Goal: Task Accomplishment & Management: Manage account settings

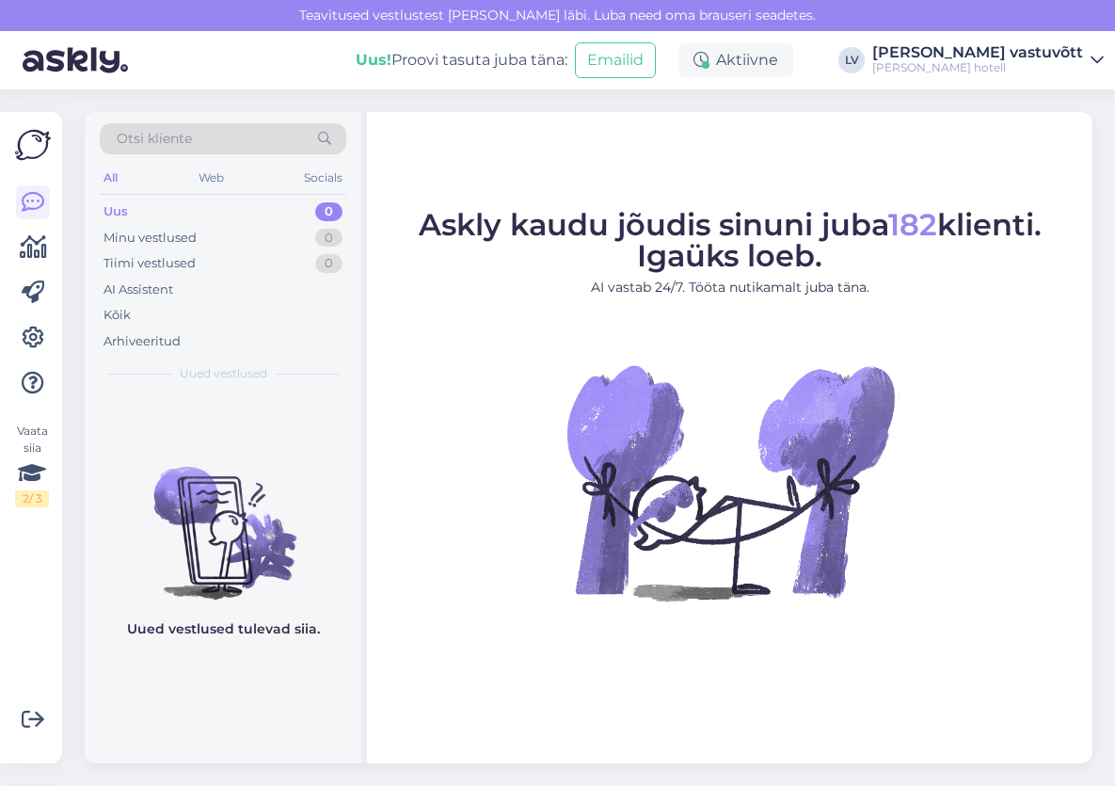
click at [1084, 57] on link "[PERSON_NAME] vastuvõtt [PERSON_NAME] hotell" at bounding box center [988, 60] width 232 height 30
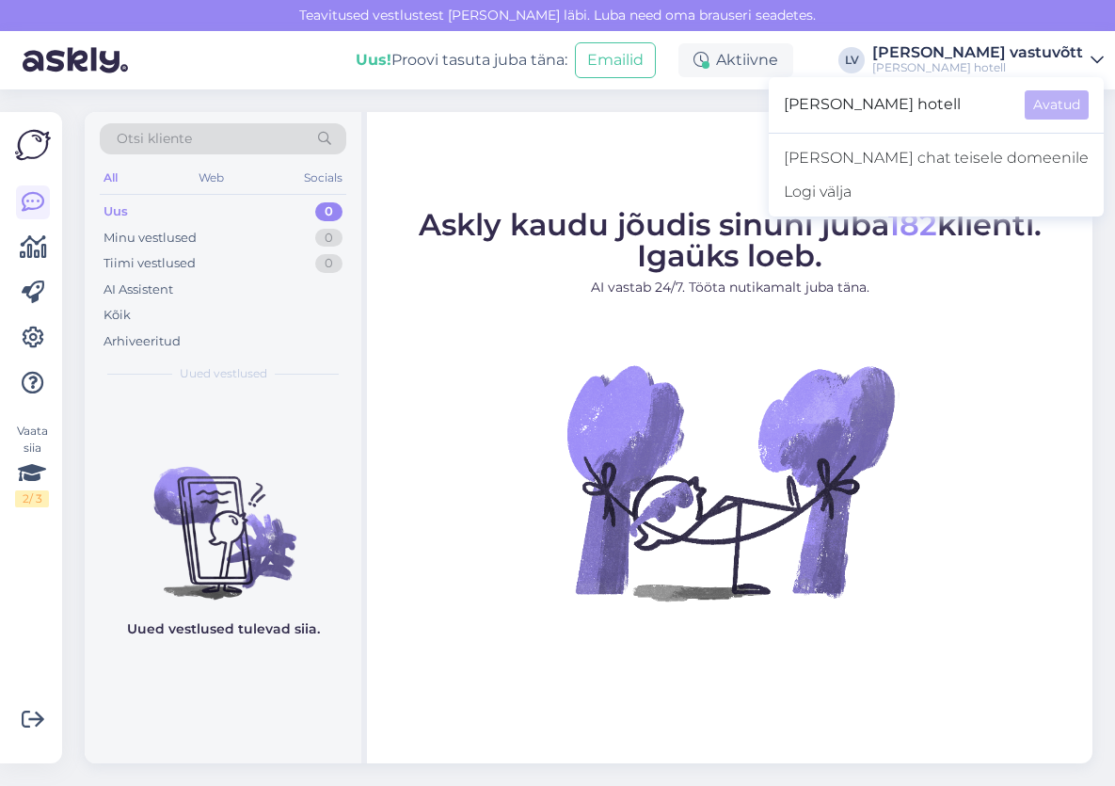
drag, startPoint x: 0, startPoint y: 104, endPoint x: -160, endPoint y: 127, distance: 161.6
click at [0, 127] on html "Teavitused vestlustest [PERSON_NAME] läbi. Luba need oma brauseri seadetes. Uus…" at bounding box center [557, 393] width 1115 height 786
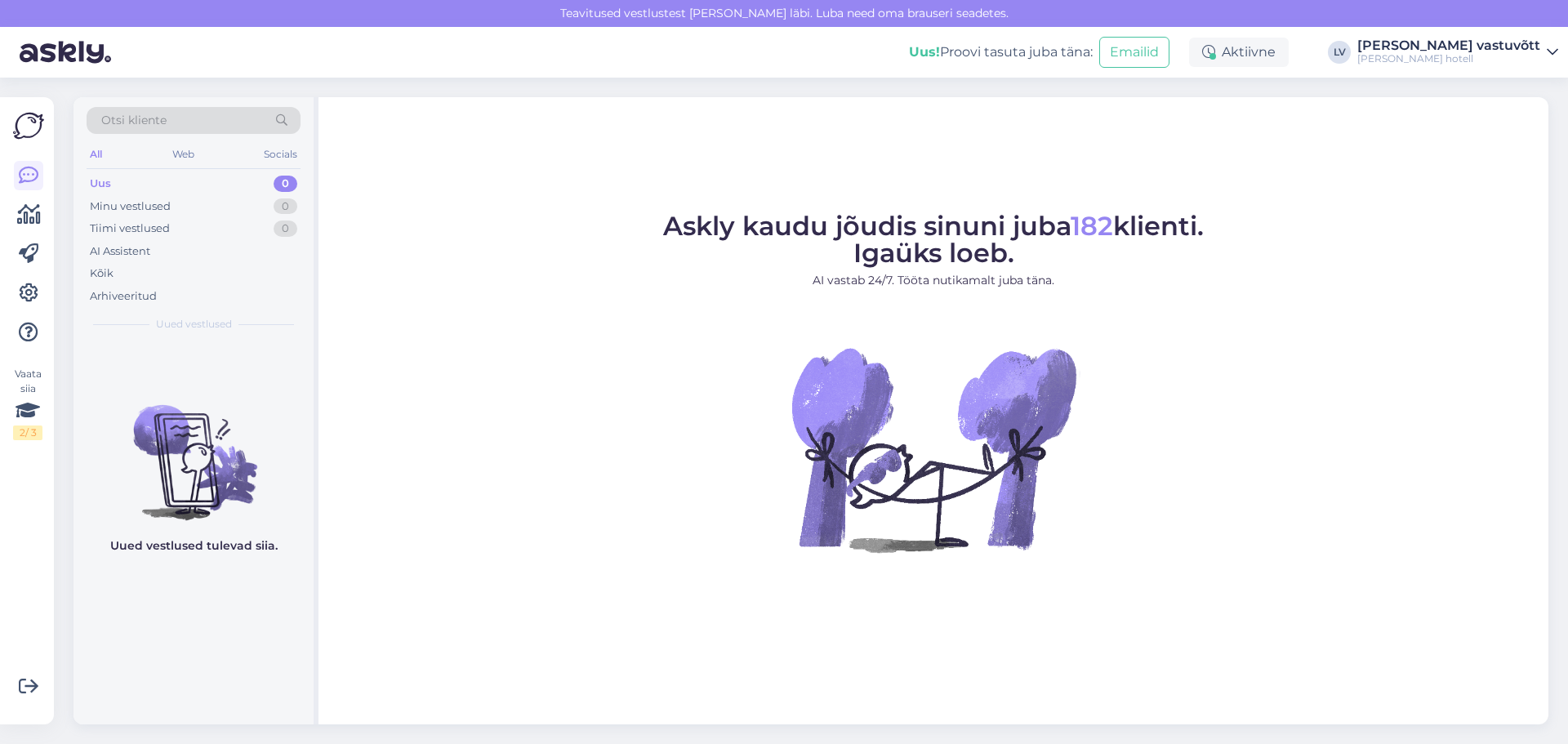
click at [967, 49] on icon at bounding box center [1552, 52] width 11 height 13
click at [967, 167] on div "Logi välja" at bounding box center [1413, 167] width 291 height 30
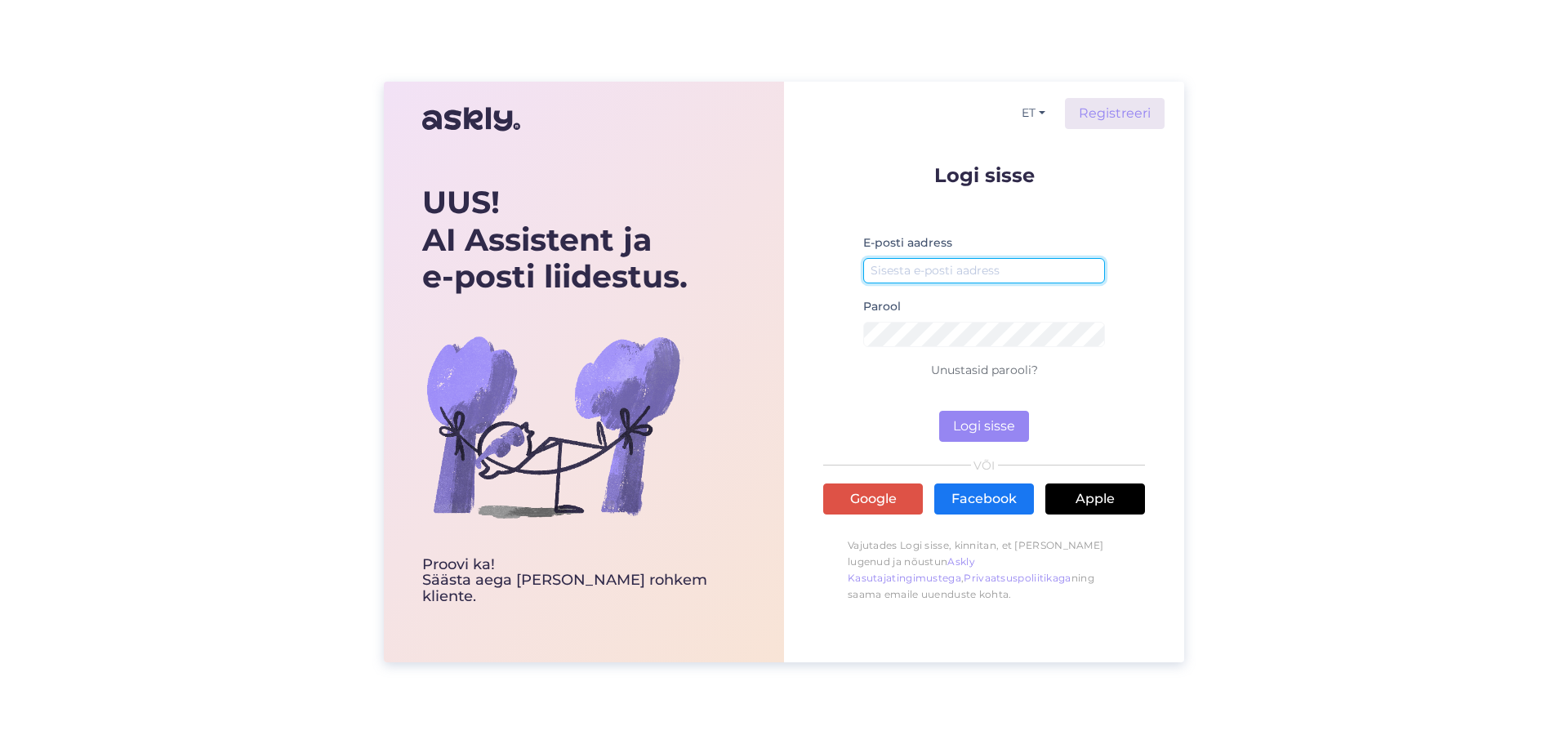
type input "[EMAIL_ADDRESS][PERSON_NAME][DOMAIN_NAME]"
click at [891, 502] on link "Google" at bounding box center [873, 499] width 100 height 31
